Goal: Check status: Check status

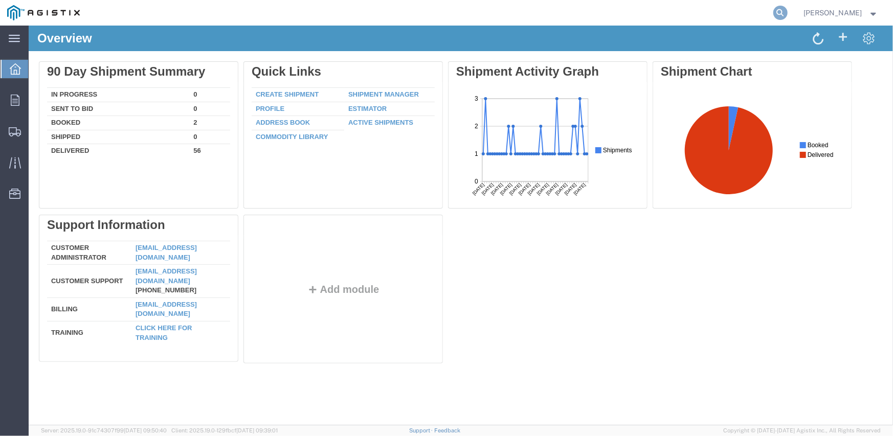
click at [783, 14] on icon at bounding box center [781, 13] width 14 height 14
click at [516, 16] on input "search" at bounding box center [618, 13] width 311 height 25
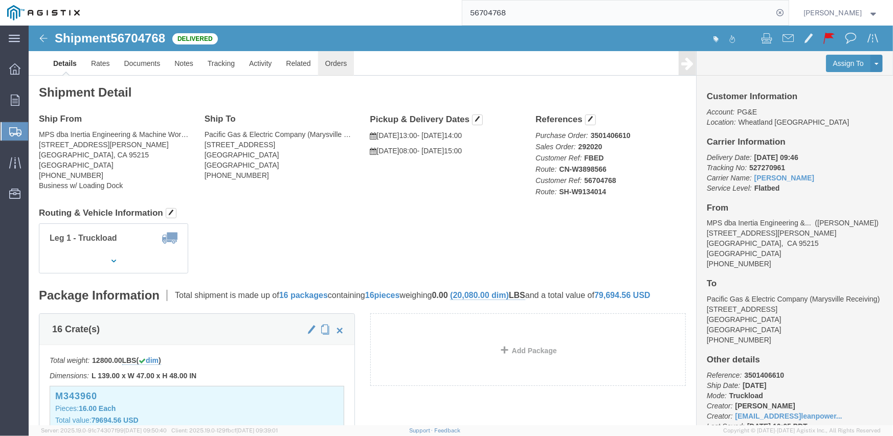
click link "Orders"
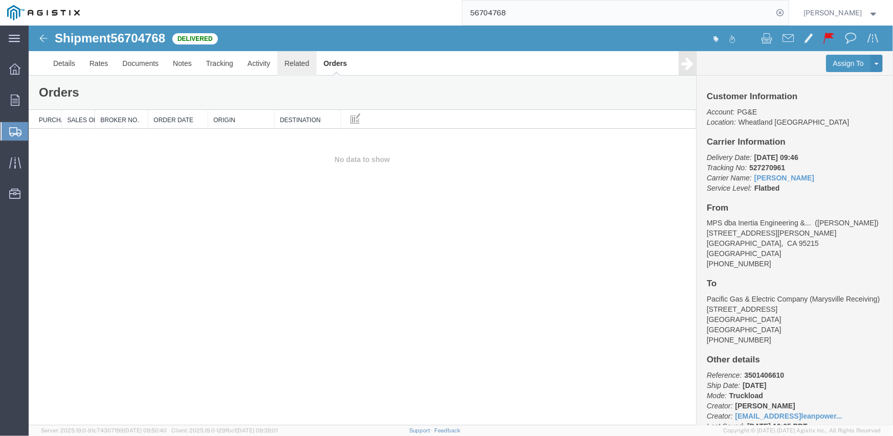
click at [302, 65] on link "Related" at bounding box center [296, 63] width 39 height 25
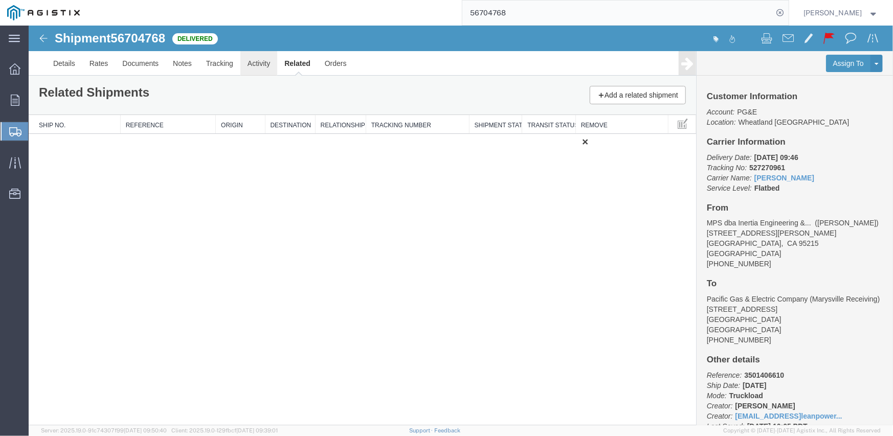
click at [258, 66] on link "Activity" at bounding box center [258, 63] width 37 height 25
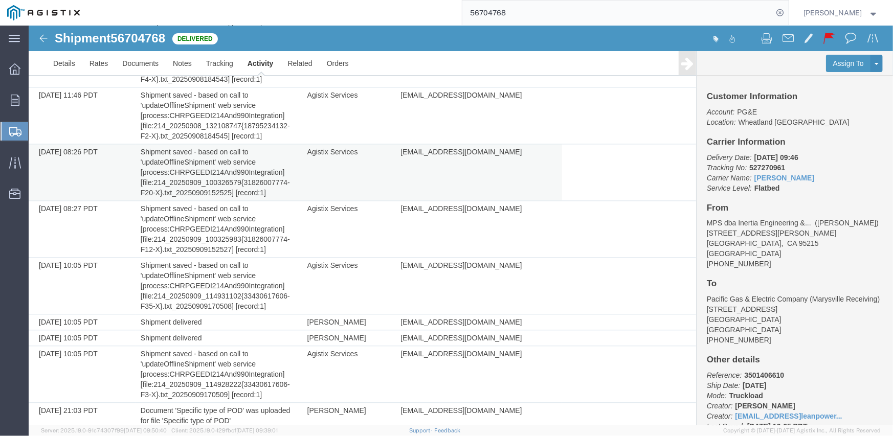
scroll to position [1385, 0]
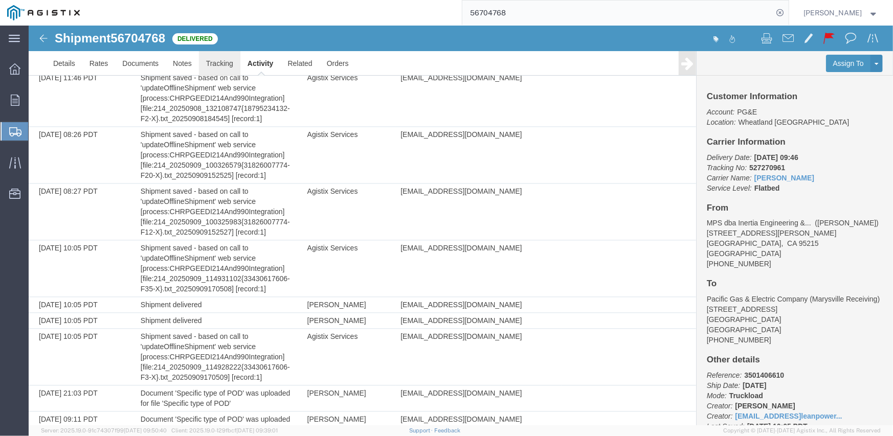
click at [208, 70] on link "Tracking" at bounding box center [219, 63] width 41 height 25
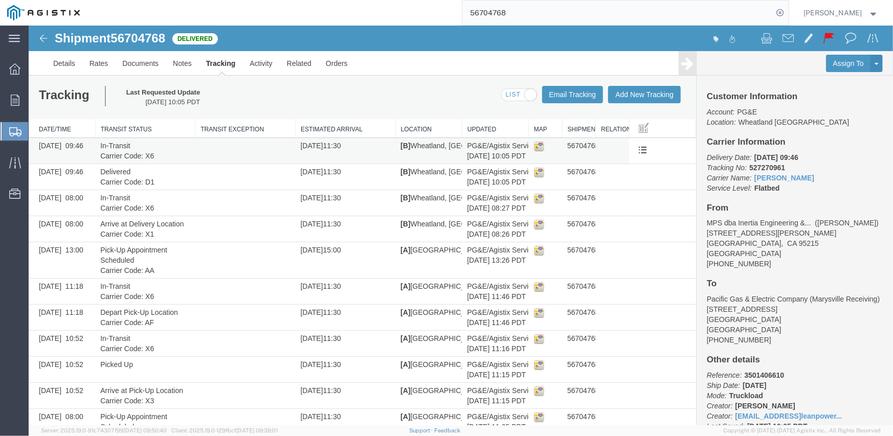
click at [191, 146] on td "In-Transit Carrier Code: X6" at bounding box center [145, 151] width 100 height 26
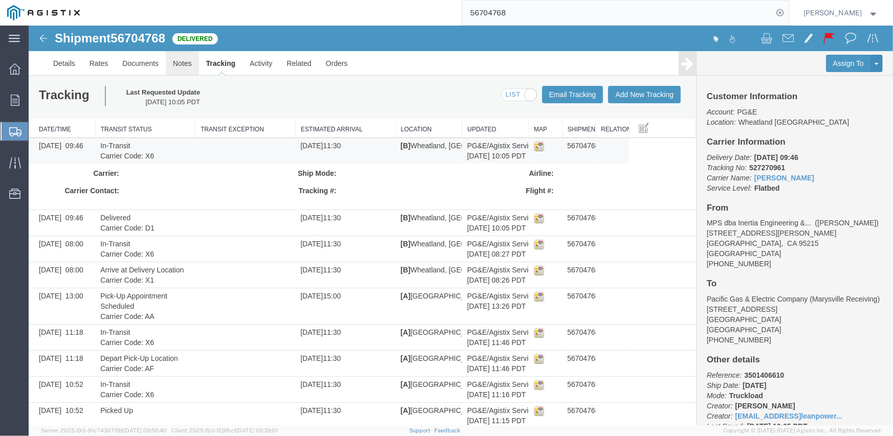
click at [186, 62] on link "Notes" at bounding box center [181, 63] width 33 height 25
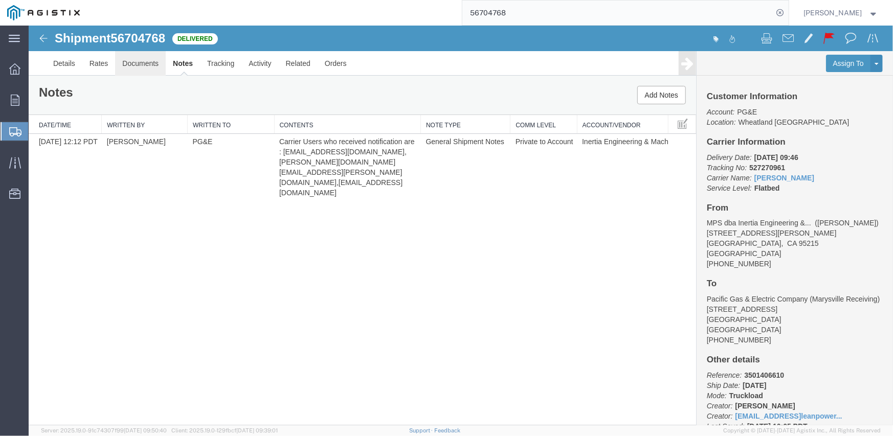
click at [150, 65] on link "Documents" at bounding box center [140, 63] width 51 height 25
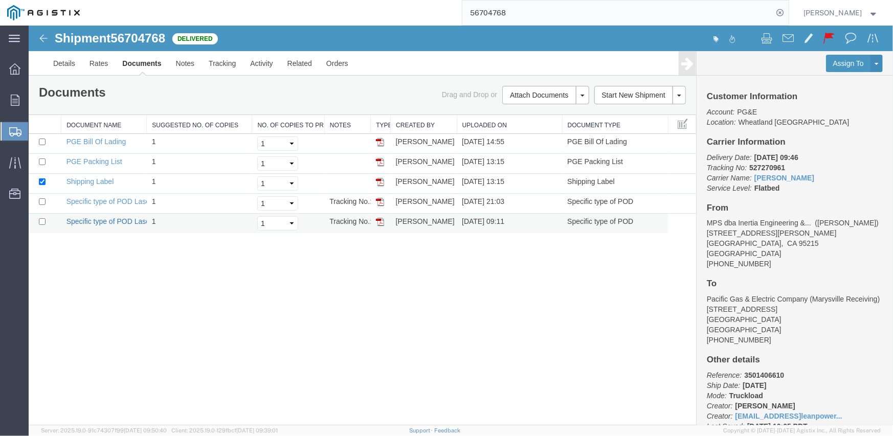
click at [115, 221] on link "Specific type of POD Laser" at bounding box center [109, 221] width 86 height 8
drag, startPoint x: 129, startPoint y: 200, endPoint x: 548, endPoint y: 263, distance: 422.8
click at [129, 200] on link "Specific type of POD Laser" at bounding box center [109, 201] width 86 height 8
click at [490, 15] on input "56704768" at bounding box center [618, 13] width 311 height 25
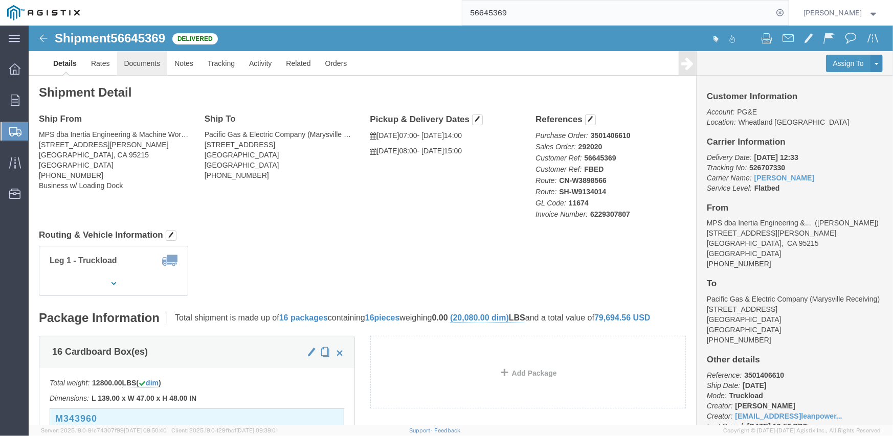
click link "Documents"
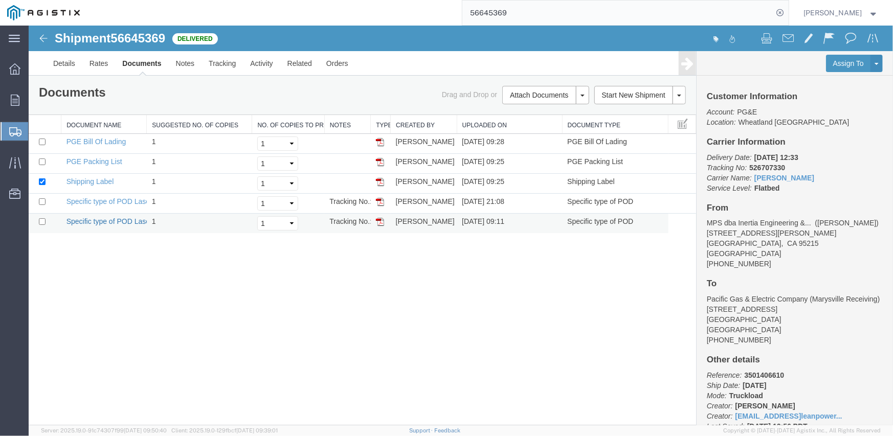
click at [105, 221] on link "Specific type of POD Laser" at bounding box center [109, 221] width 86 height 8
click at [496, 13] on input "56645369" at bounding box center [618, 13] width 311 height 25
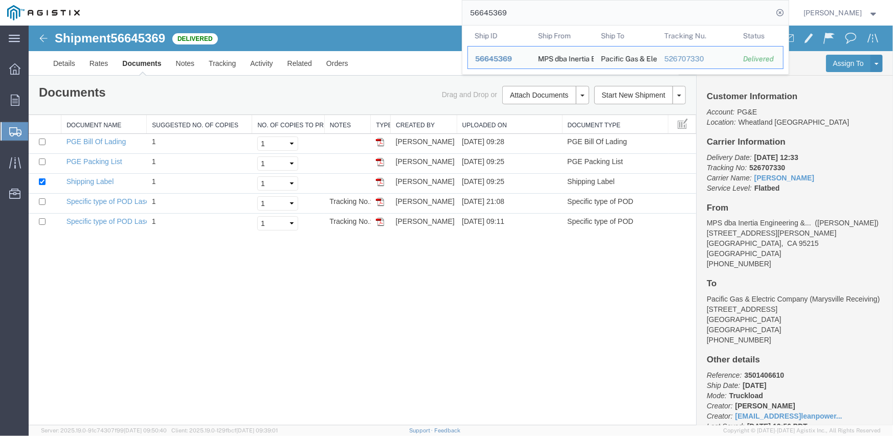
click at [496, 13] on input "56645369" at bounding box center [618, 13] width 311 height 25
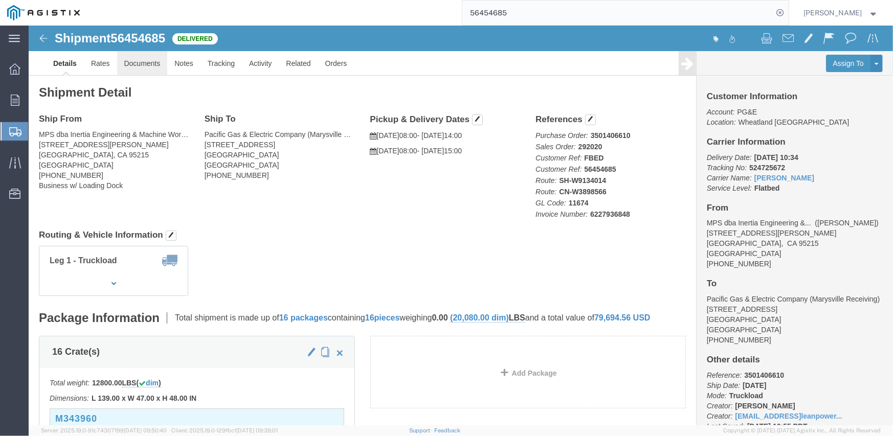
click link "Documents"
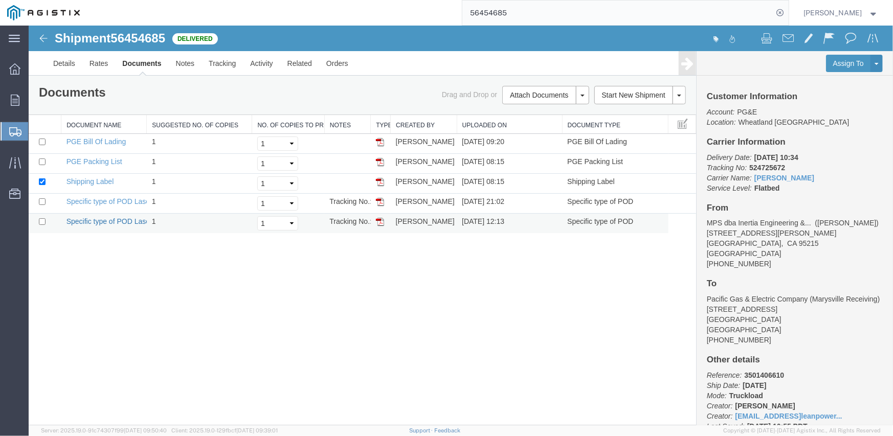
click at [132, 221] on link "Specific type of POD Laser" at bounding box center [109, 221] width 86 height 8
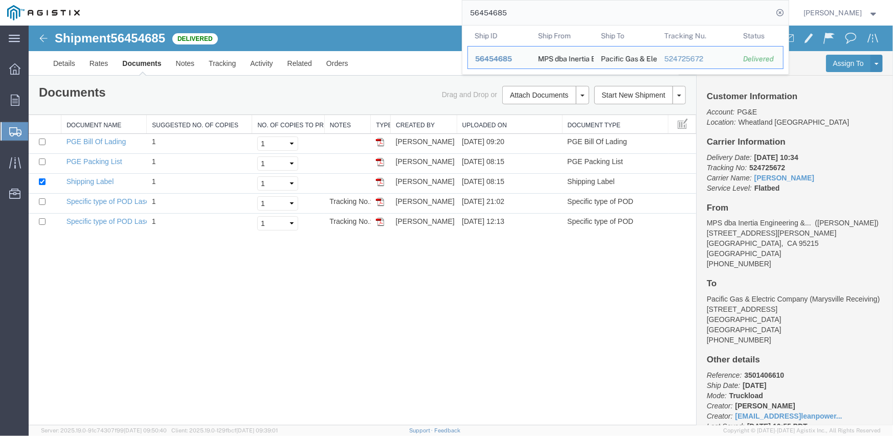
click at [499, 13] on input "56454685" at bounding box center [618, 13] width 311 height 25
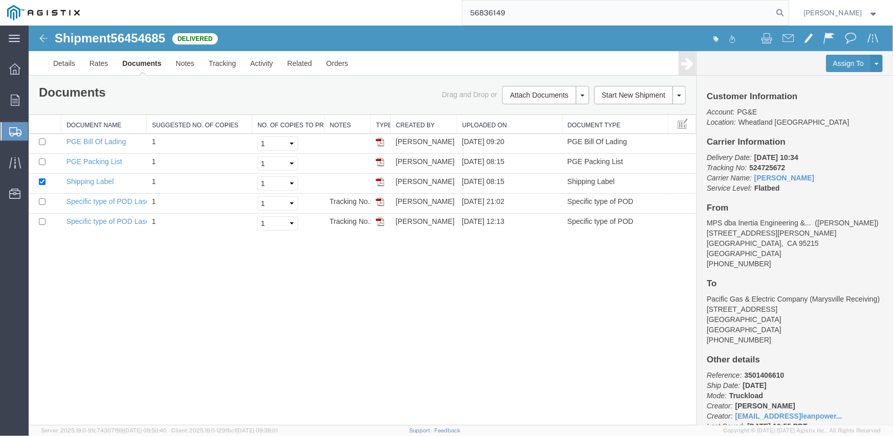
type input "56836149"
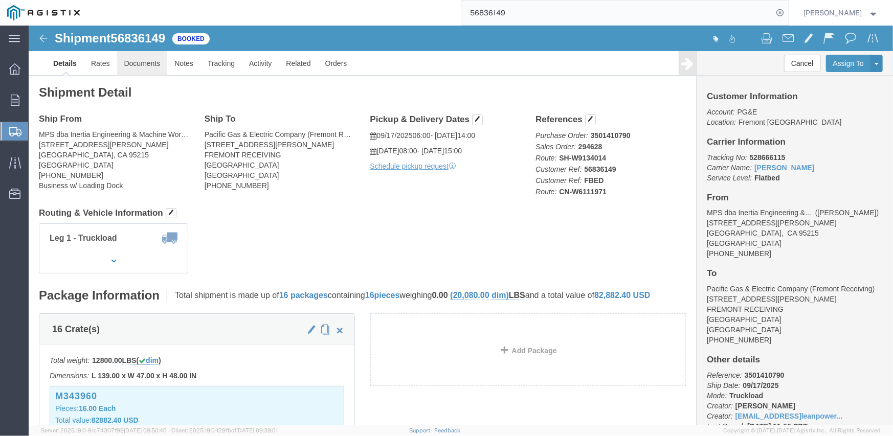
click link "Documents"
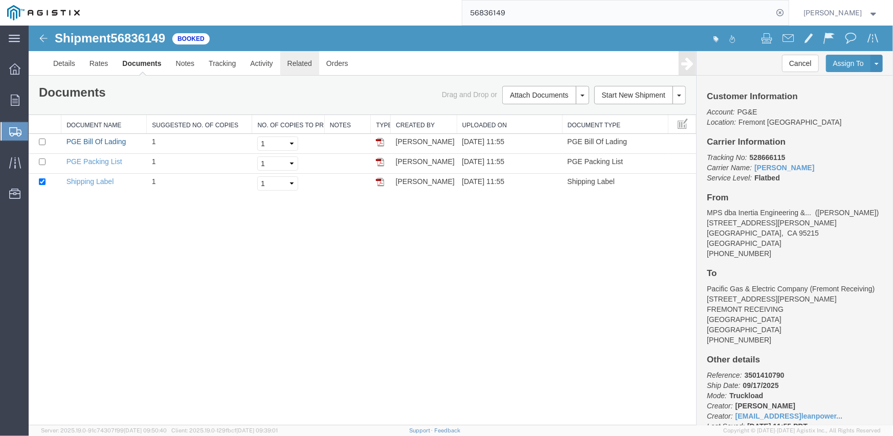
drag, startPoint x: 102, startPoint y: 139, endPoint x: 303, endPoint y: 67, distance: 214.3
click at [102, 139] on link "PGE Bill Of Lading" at bounding box center [96, 141] width 60 height 8
